Goal: Task Accomplishment & Management: Manage account settings

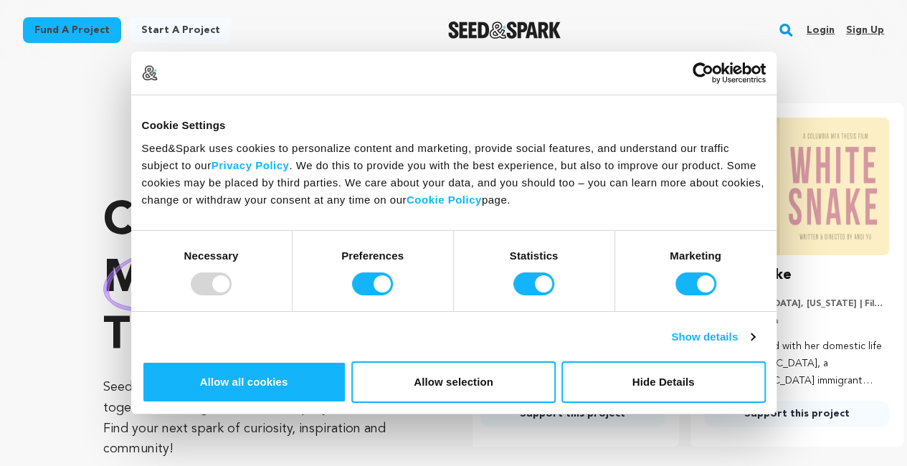
scroll to position [0, 236]
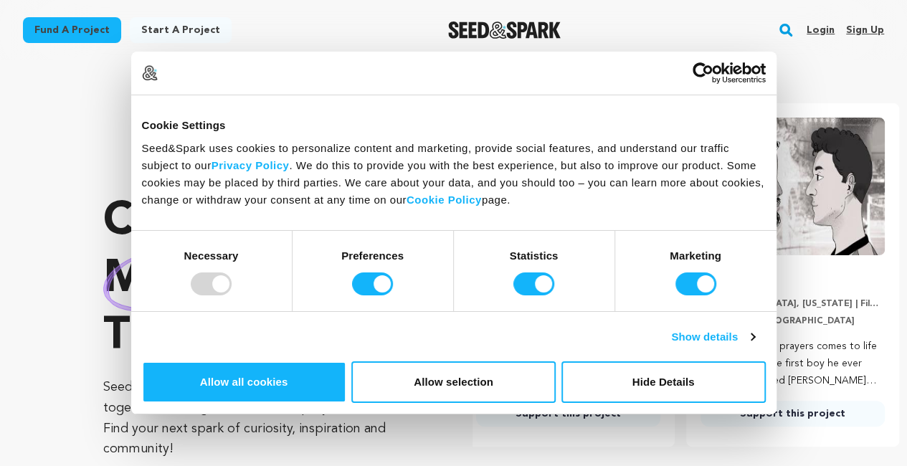
scroll to position [0, 236]
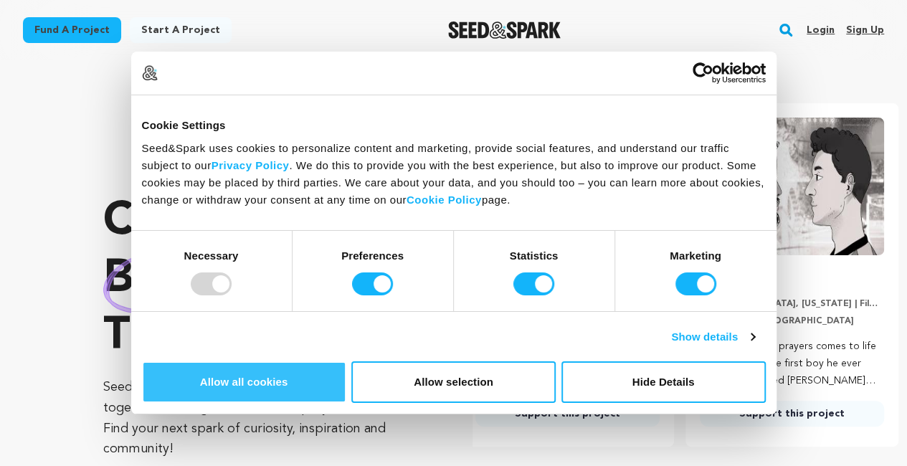
click at [346, 361] on button "Allow all cookies" at bounding box center [244, 382] width 204 height 42
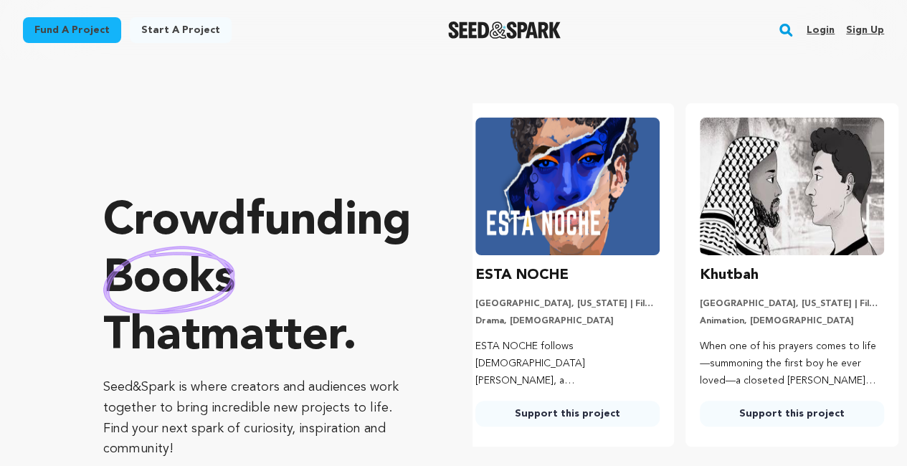
click at [816, 29] on link "Login" at bounding box center [820, 30] width 28 height 23
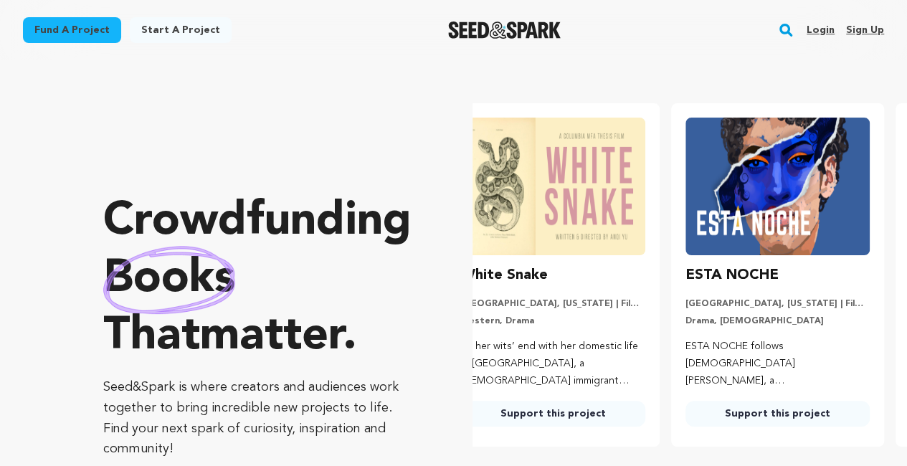
scroll to position [0, 1]
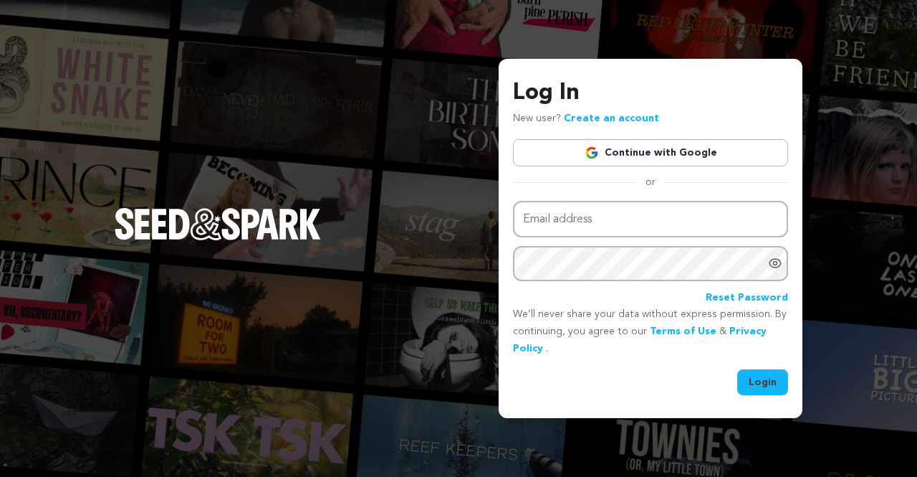
click at [681, 151] on link "Continue with Google" at bounding box center [650, 152] width 275 height 27
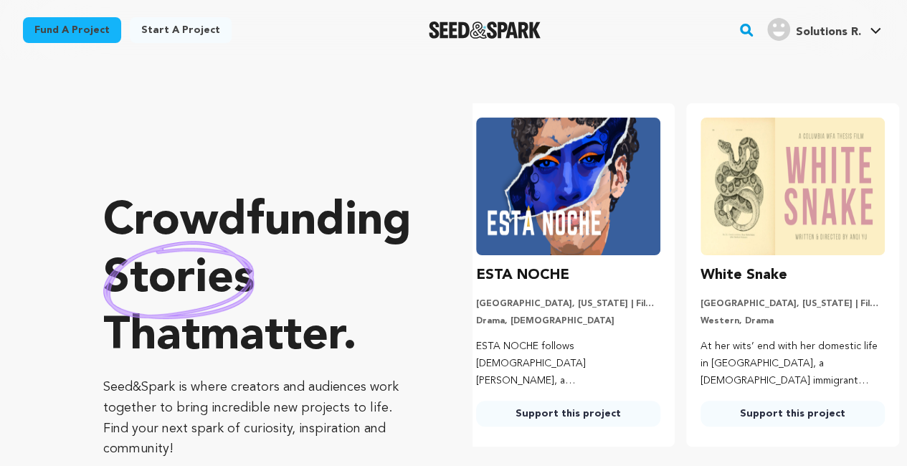
scroll to position [0, 236]
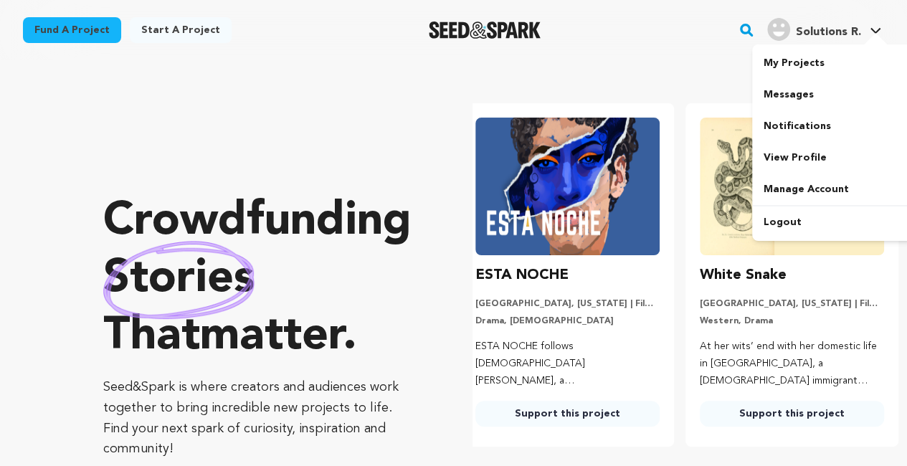
click at [824, 34] on span "Solutions R." at bounding box center [827, 32] width 65 height 11
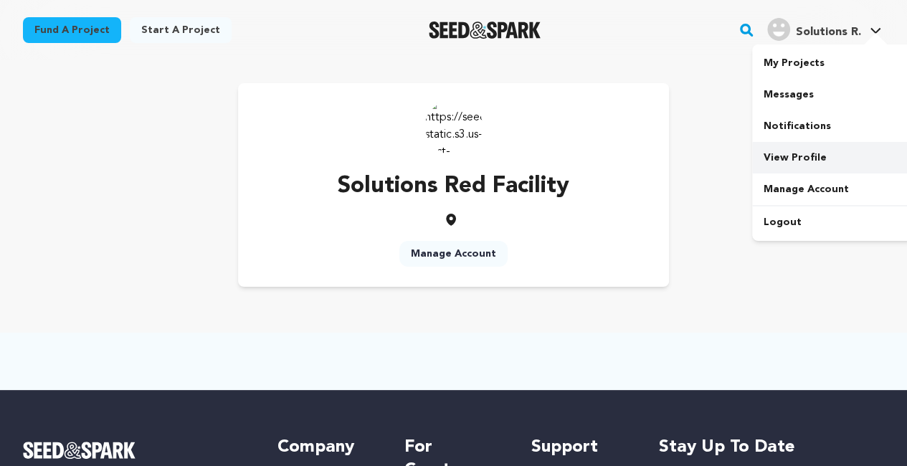
click at [788, 153] on link "View Profile" at bounding box center [832, 158] width 161 height 32
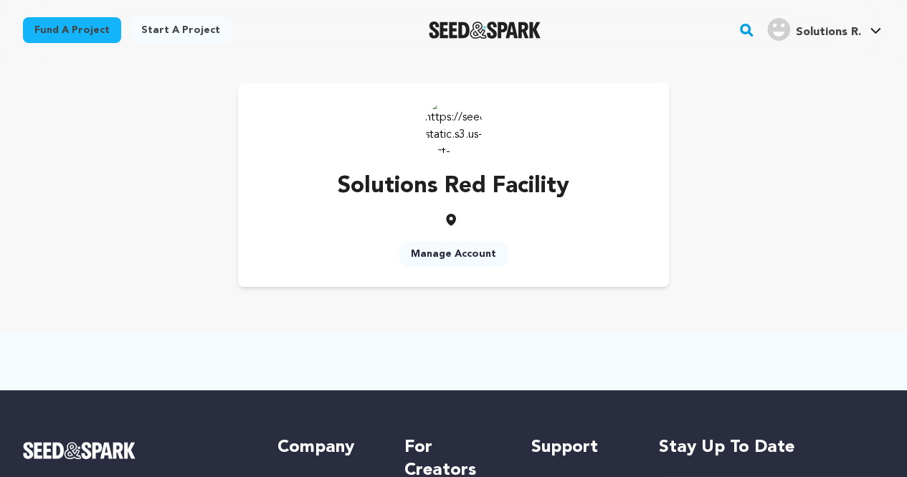
click at [479, 255] on link "Manage Account" at bounding box center [453, 254] width 108 height 26
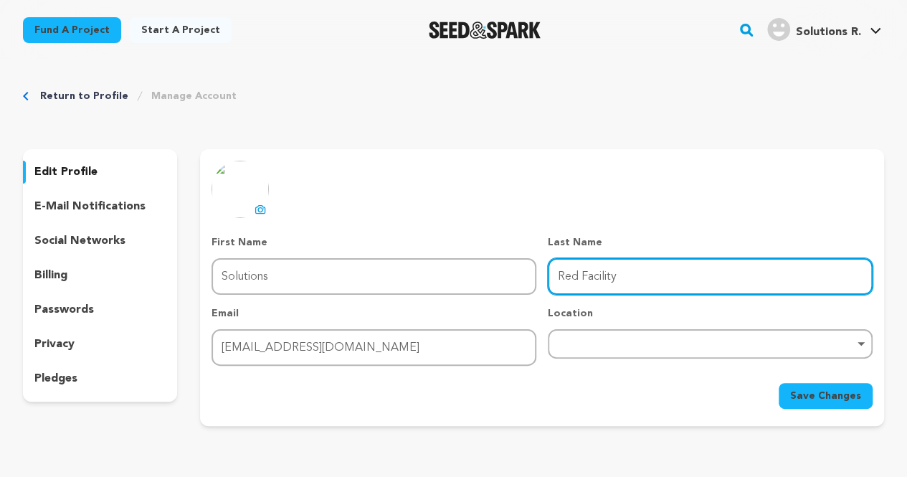
drag, startPoint x: 637, startPoint y: 277, endPoint x: 383, endPoint y: 281, distance: 254.4
click at [383, 281] on div "First Name First Name Solutions Last Name Last Name Red Facility Email Email [E…" at bounding box center [541, 300] width 661 height 130
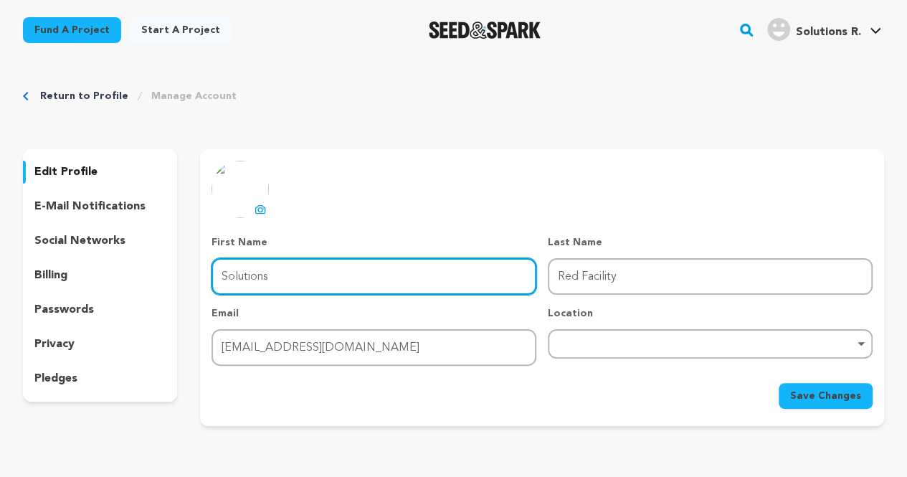
click at [374, 283] on input "Solutions" at bounding box center [373, 276] width 325 height 37
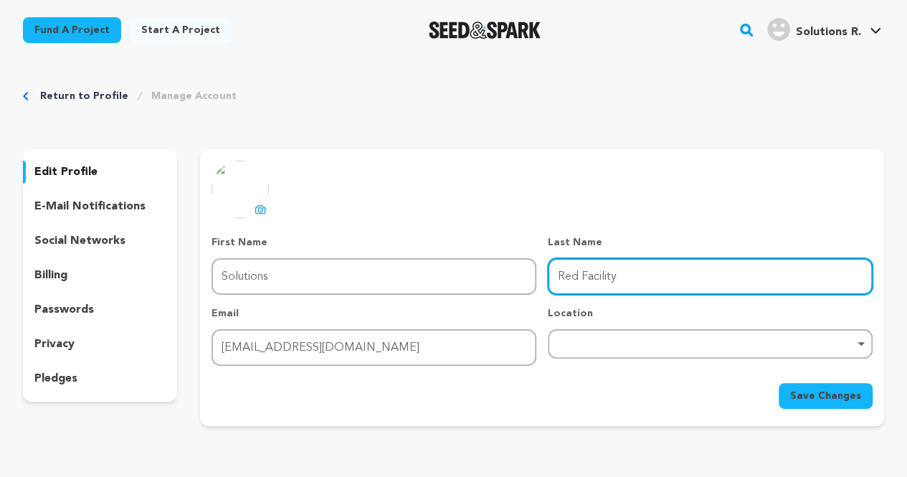
drag, startPoint x: 638, startPoint y: 277, endPoint x: 372, endPoint y: 312, distance: 268.2
click at [372, 312] on div "First Name First Name Solutions Last Name Last Name Red Facility Email Email re…" at bounding box center [541, 300] width 661 height 130
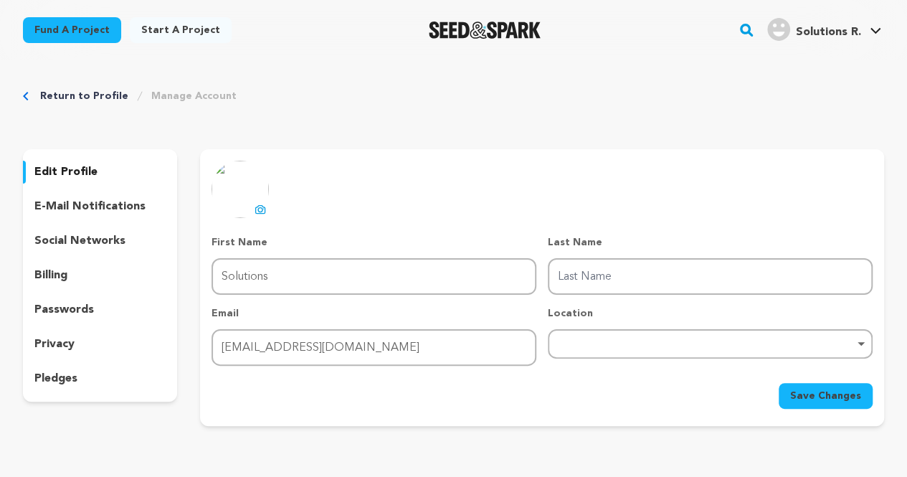
click at [318, 310] on p "Email" at bounding box center [373, 313] width 325 height 14
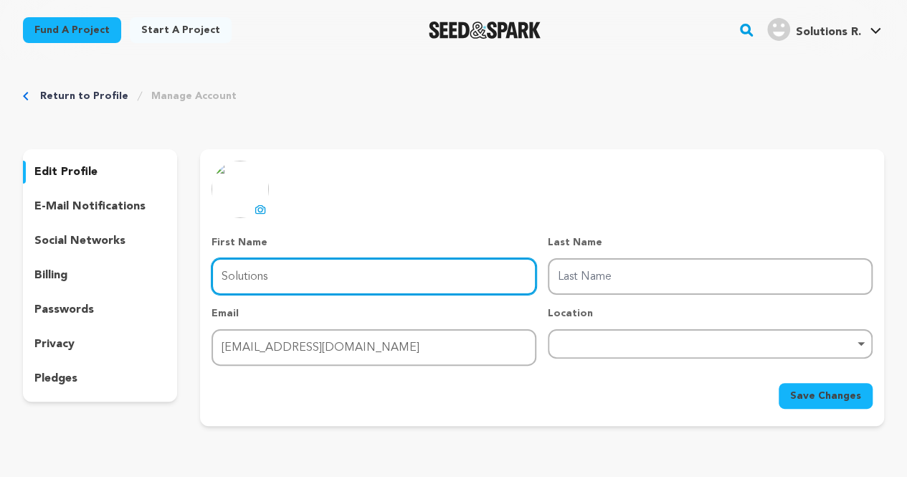
click at [310, 272] on input "Solutions" at bounding box center [373, 276] width 325 height 37
paste input "Red Facility"
type input "Red Facility"
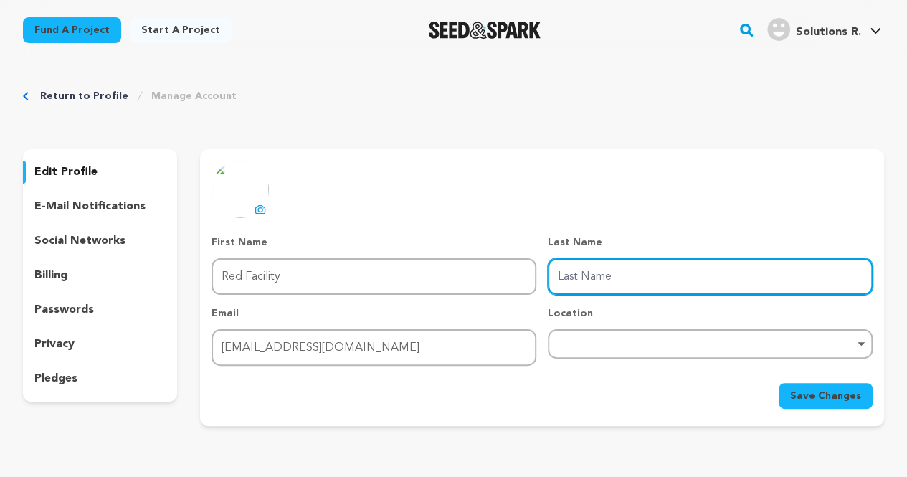
click at [567, 282] on input "Last Name" at bounding box center [709, 276] width 325 height 37
type input "Solutions"
click at [619, 338] on div "Remove item" at bounding box center [709, 343] width 325 height 29
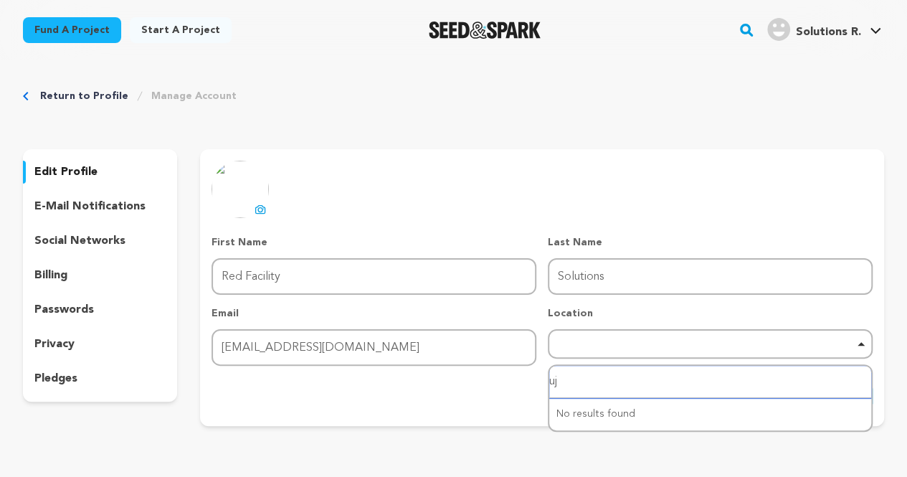
type input "u"
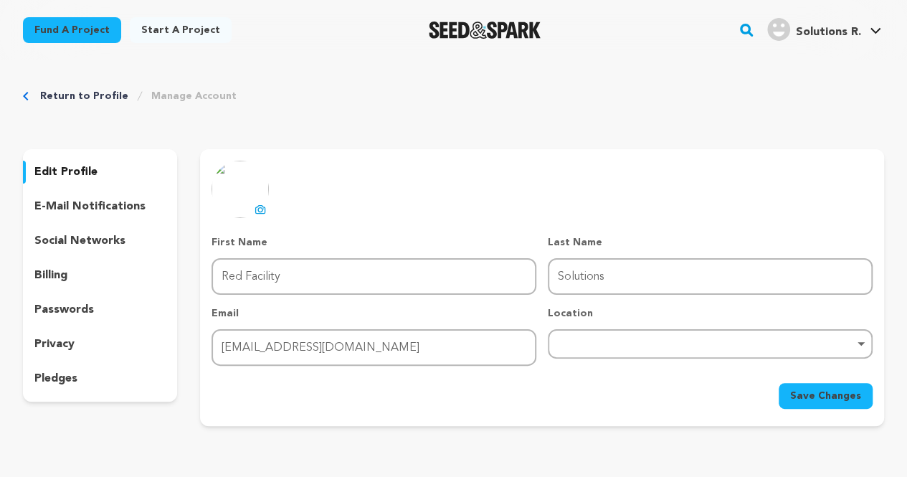
click at [618, 340] on div "Remove item" at bounding box center [710, 343] width 310 height 6
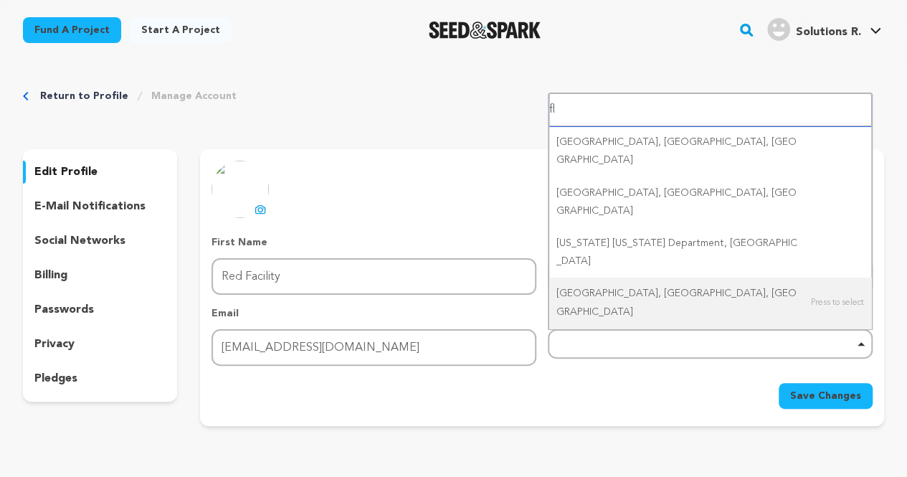
type input "f"
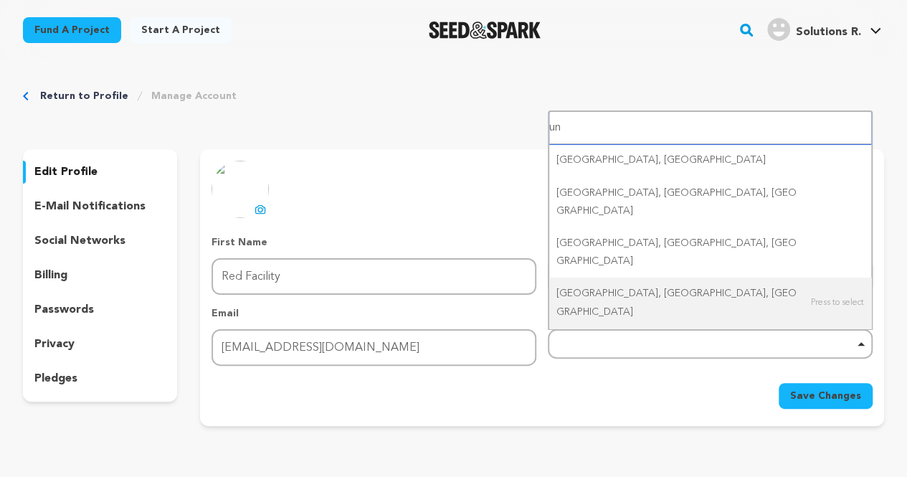
type input "u"
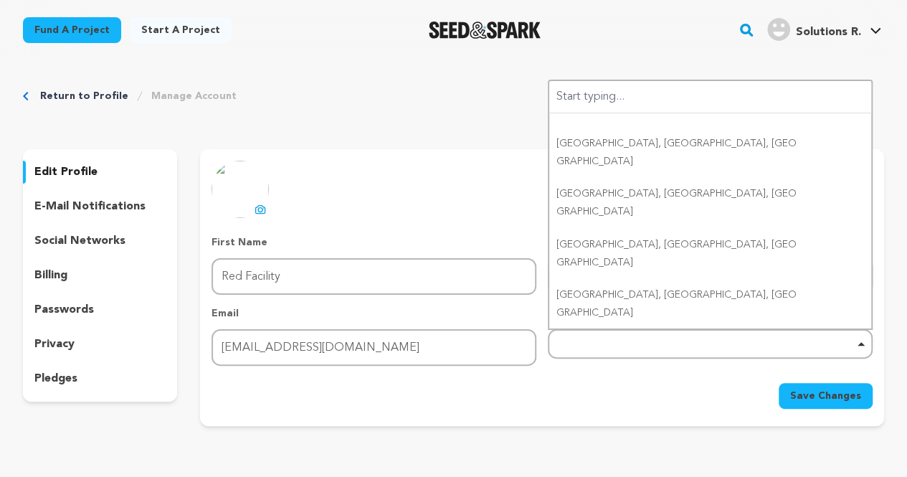
click at [612, 415] on div "uploading spinner upload profile image First Name First Name Red Facility Last …" at bounding box center [542, 287] width 684 height 277
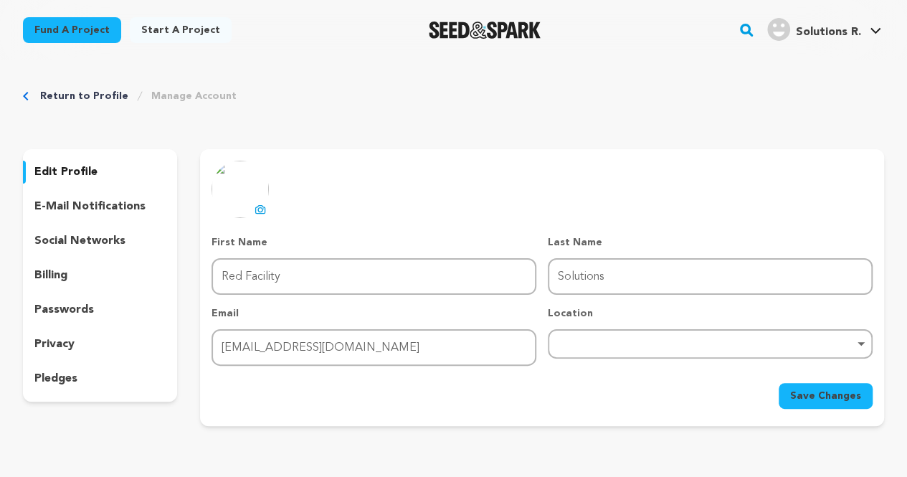
click at [596, 343] on div "Remove item" at bounding box center [710, 343] width 310 height 6
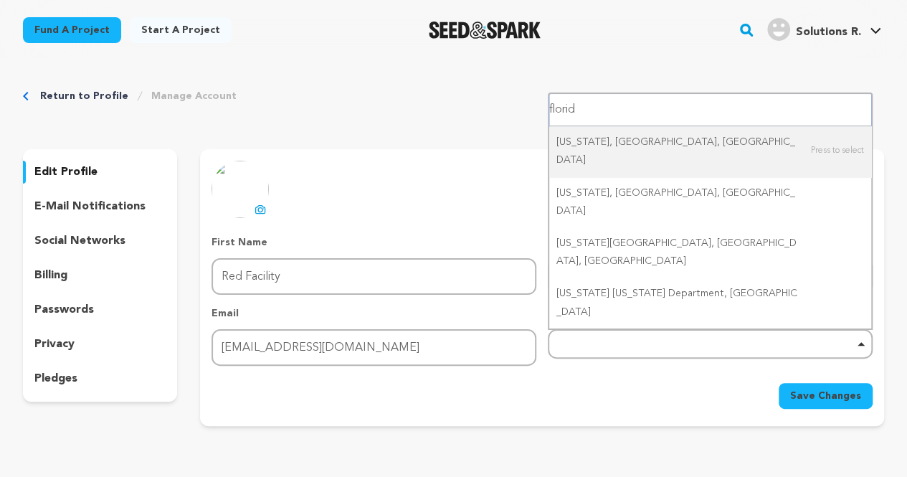
type input "florida"
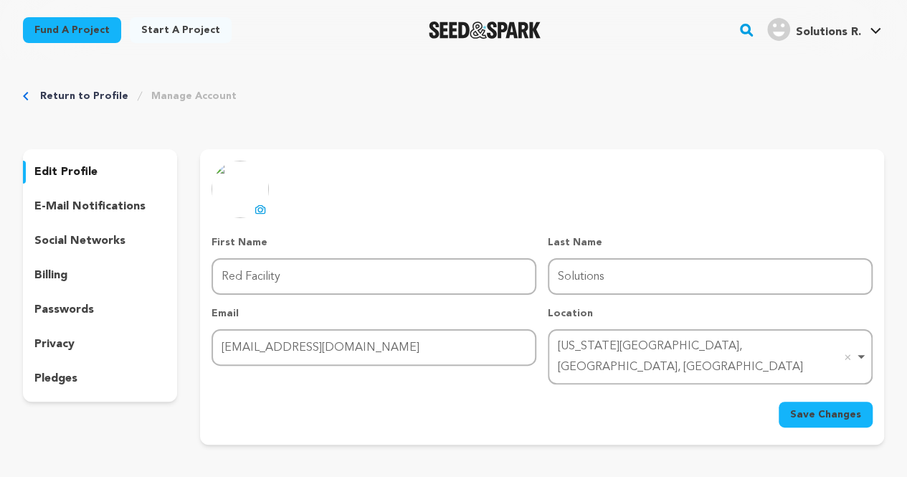
click at [795, 407] on span "Save Changes" at bounding box center [825, 414] width 71 height 14
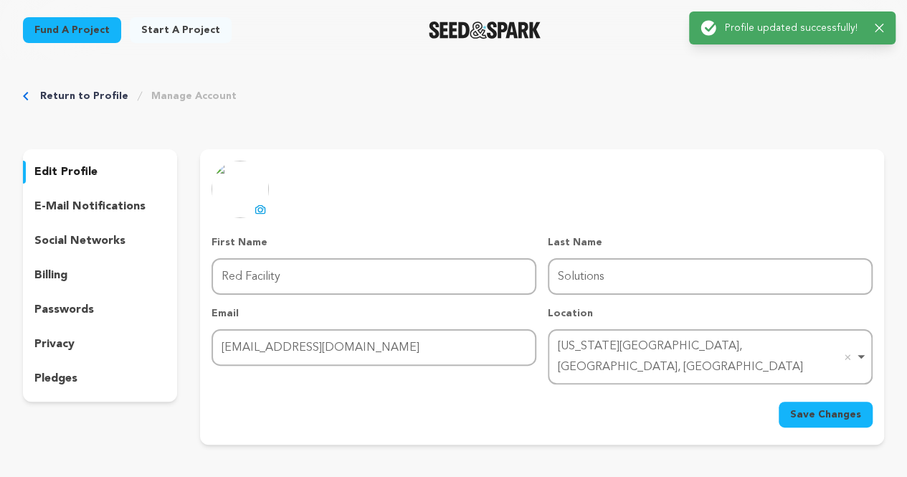
click at [254, 211] on icon at bounding box center [259, 209] width 11 height 11
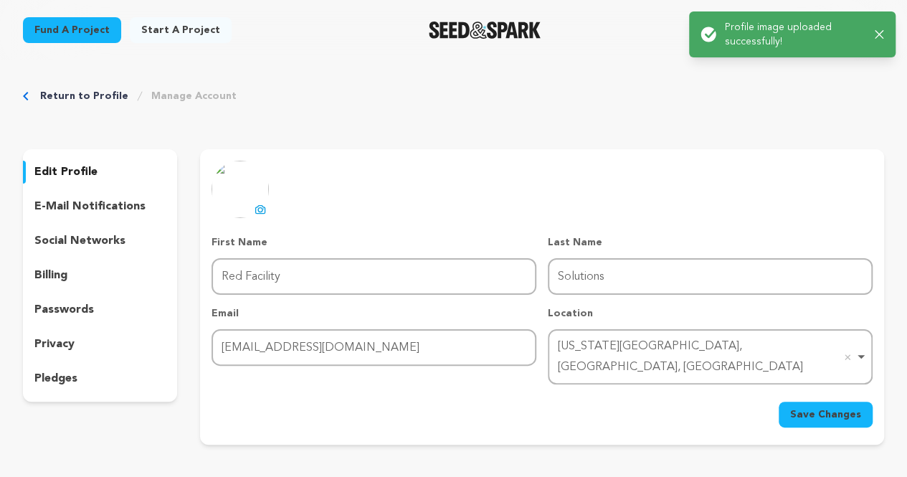
click at [85, 210] on p "e-mail notifications" at bounding box center [89, 206] width 111 height 17
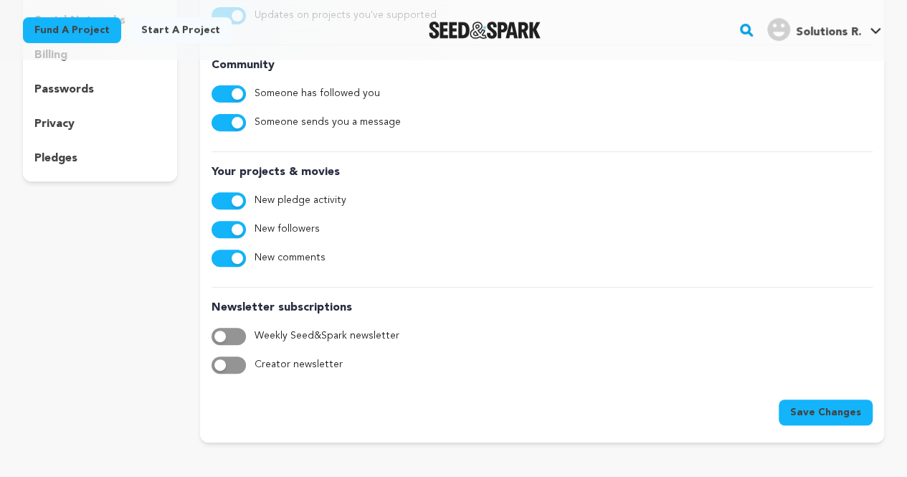
scroll to position [92, 0]
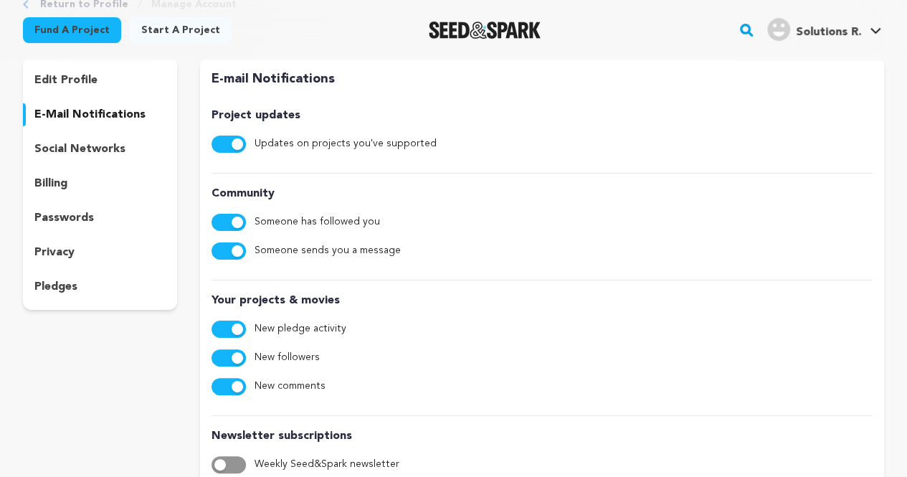
click at [80, 154] on p "social networks" at bounding box center [79, 148] width 91 height 17
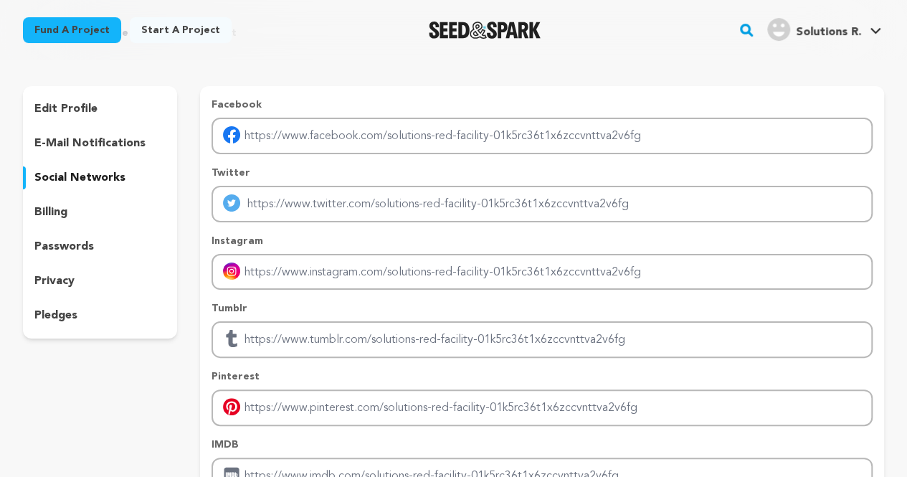
scroll to position [54, 0]
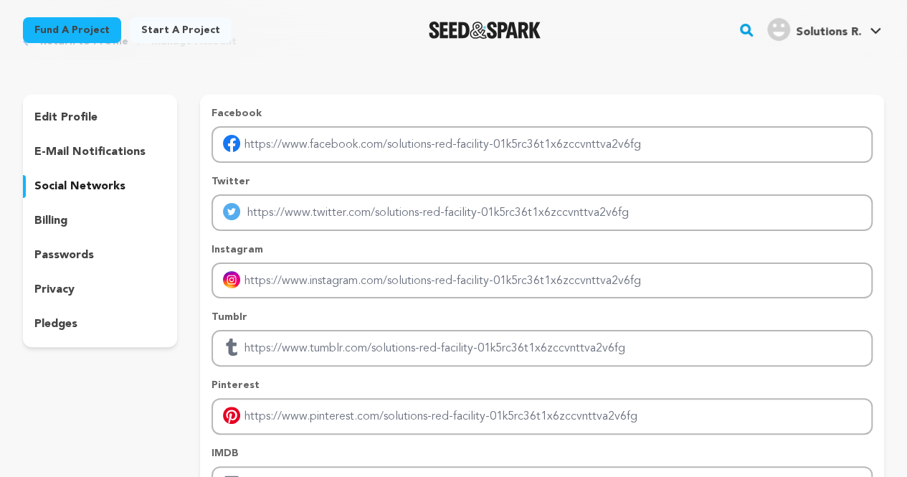
click at [106, 217] on div "billing" at bounding box center [100, 220] width 154 height 23
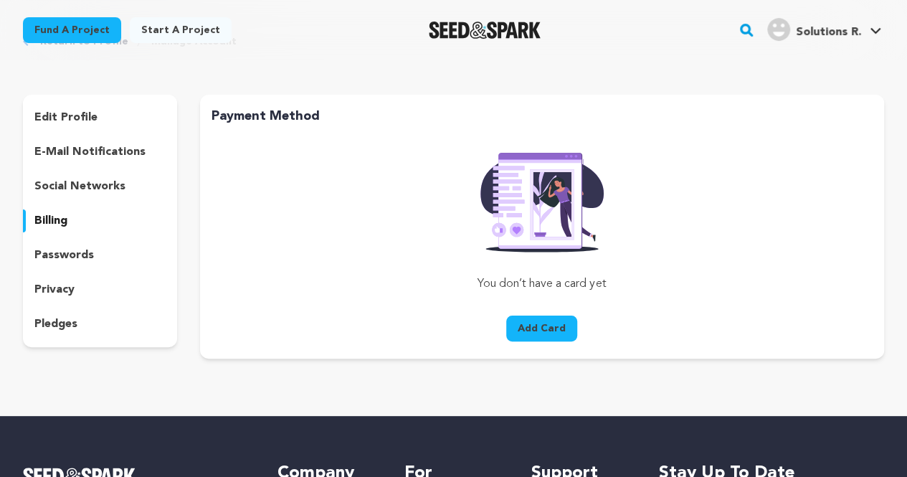
click at [75, 242] on div "edit profile e-mail notifications social networks billing passwords privacy ple…" at bounding box center [100, 221] width 154 height 252
click at [68, 123] on p "edit profile" at bounding box center [65, 117] width 63 height 17
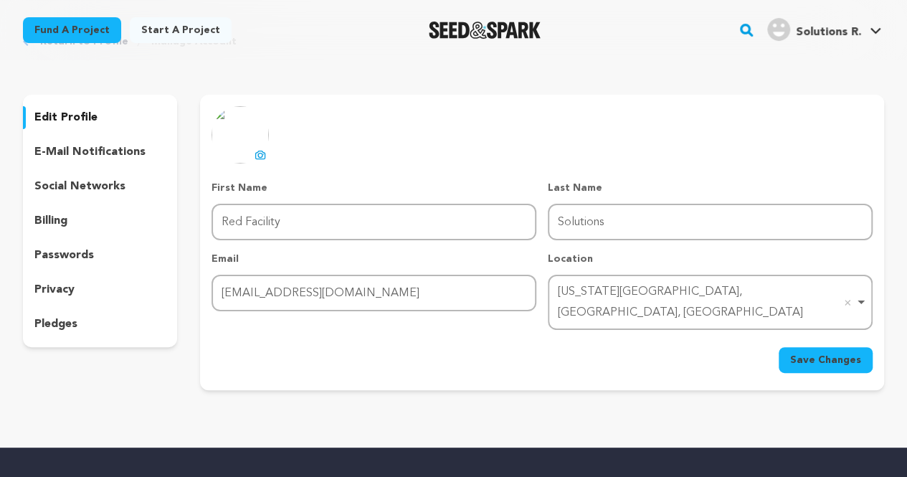
click at [846, 23] on div "Solutions R." at bounding box center [814, 29] width 94 height 23
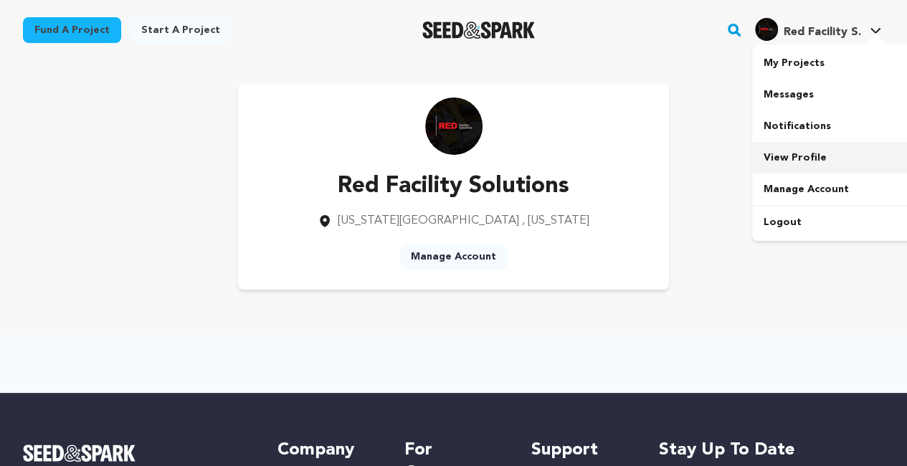
click at [784, 153] on link "View Profile" at bounding box center [832, 158] width 161 height 32
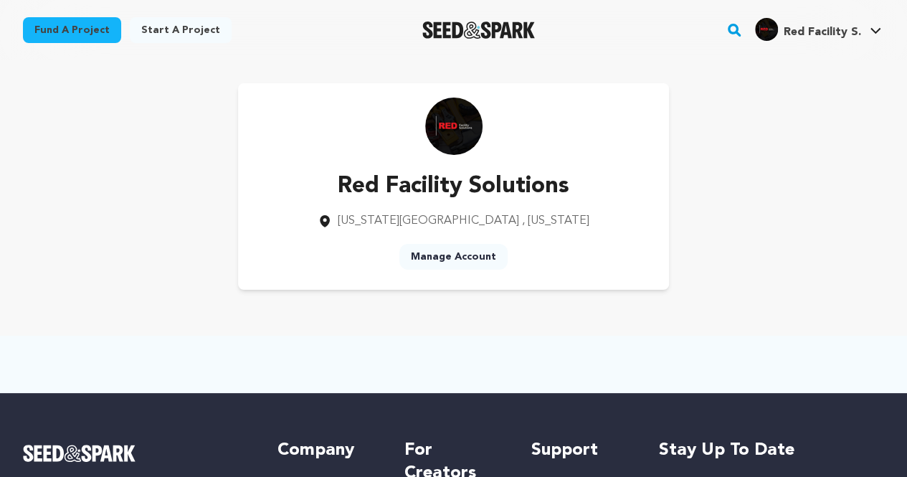
click at [430, 259] on link "Manage Account" at bounding box center [453, 257] width 108 height 26
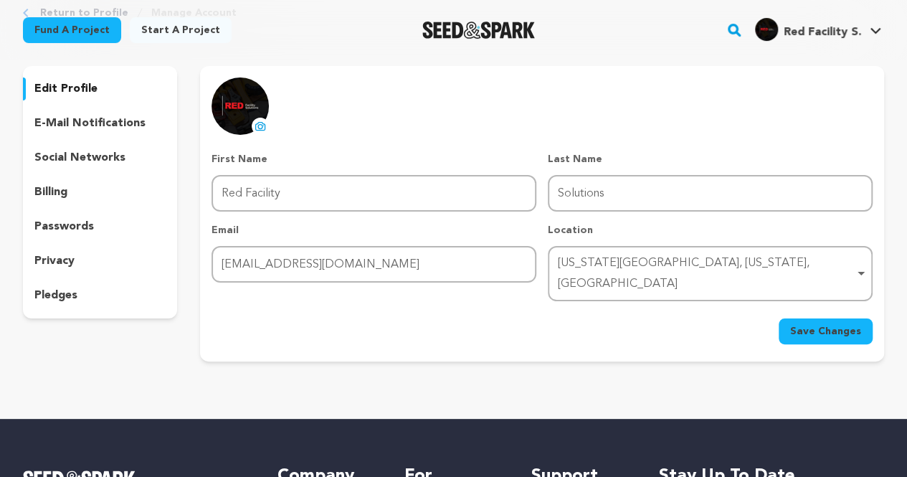
scroll to position [19, 0]
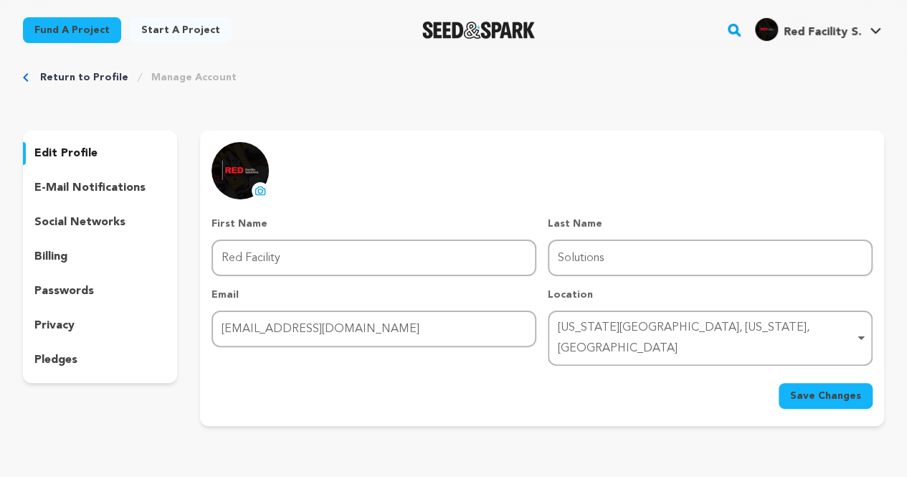
click at [112, 184] on p "e-mail notifications" at bounding box center [89, 187] width 111 height 17
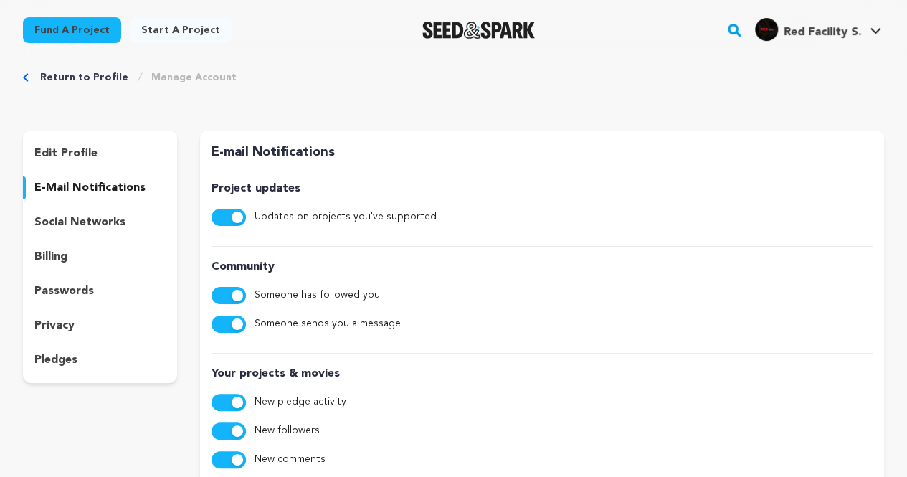
click at [90, 219] on p "social networks" at bounding box center [79, 222] width 91 height 17
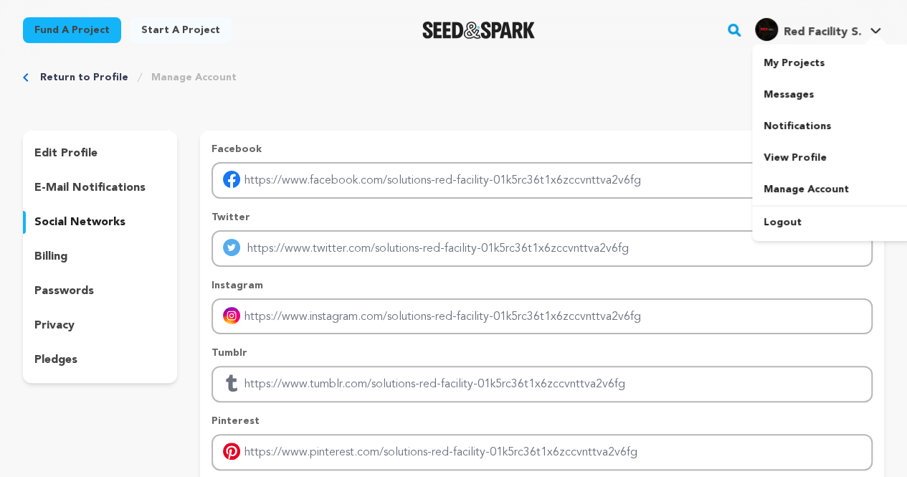
click at [793, 35] on span "Red Facility S." at bounding box center [821, 32] width 77 height 11
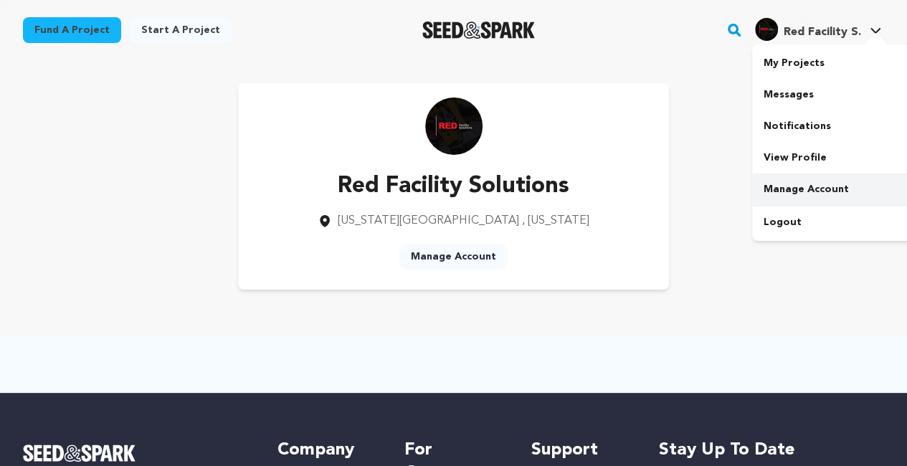
click at [790, 188] on link "Manage Account" at bounding box center [832, 189] width 161 height 32
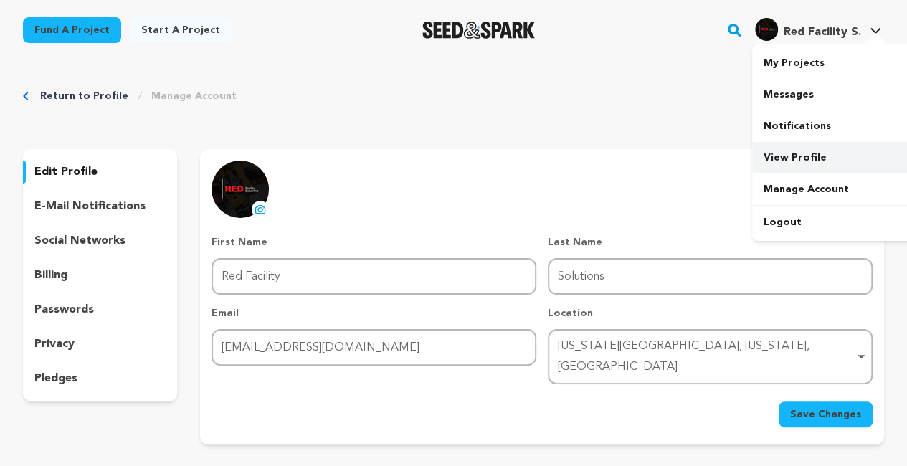
click at [788, 154] on link "View Profile" at bounding box center [832, 158] width 161 height 32
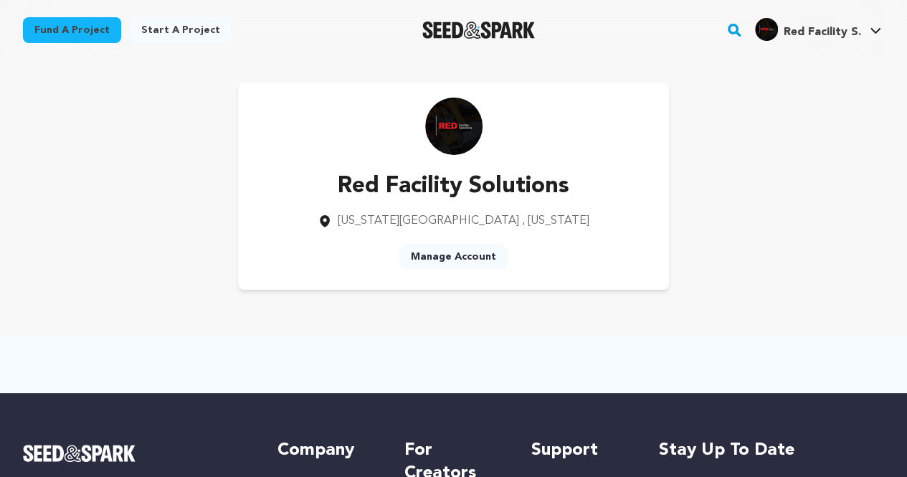
click at [132, 64] on div "Red Facility Solutions [US_STATE][GEOGRAPHIC_DATA] , [US_STATE] Manage Account" at bounding box center [453, 186] width 907 height 252
